Goal: Navigation & Orientation: Go to known website

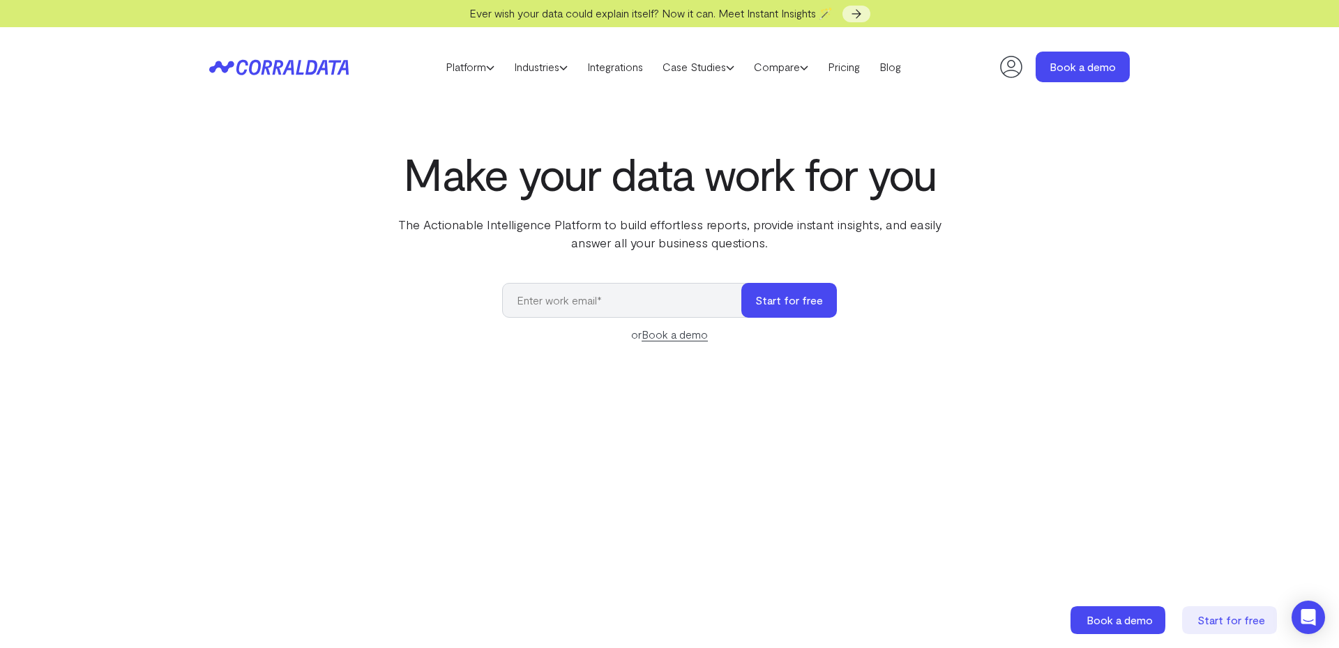
click at [1010, 62] on icon at bounding box center [1011, 67] width 28 height 28
click at [1013, 68] on icon at bounding box center [1011, 67] width 28 height 28
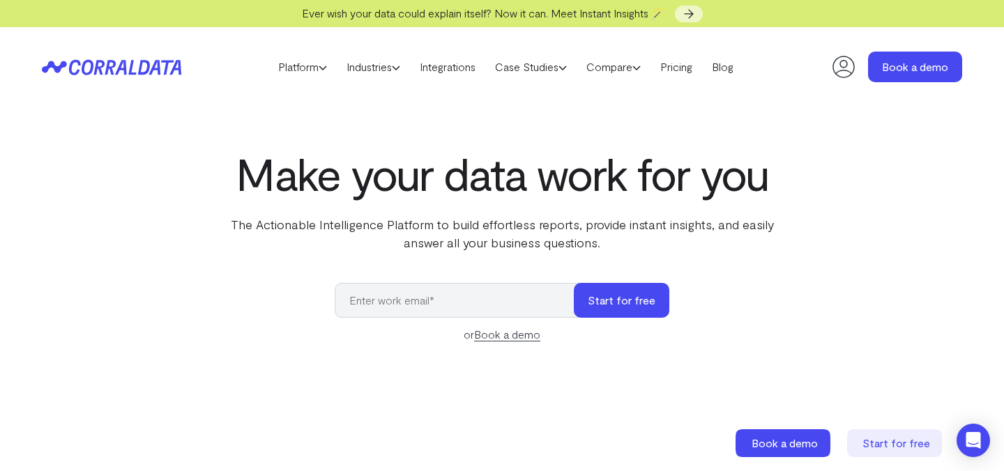
click at [842, 77] on icon at bounding box center [844, 67] width 28 height 28
click at [844, 73] on icon at bounding box center [844, 67] width 28 height 28
